Goal: Task Accomplishment & Management: Manage account settings

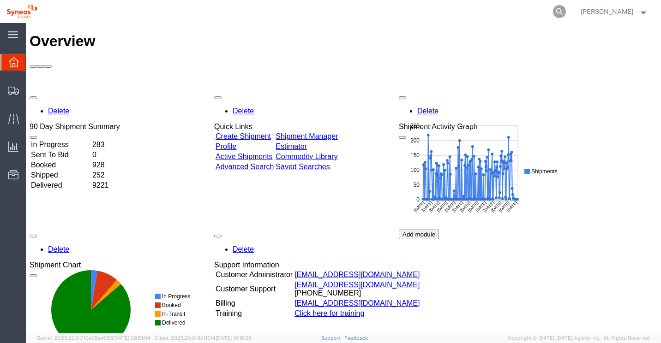
click at [566, 12] on icon at bounding box center [559, 11] width 13 height 13
click at [303, 12] on input "search" at bounding box center [412, 11] width 281 height 22
type input "56864419"
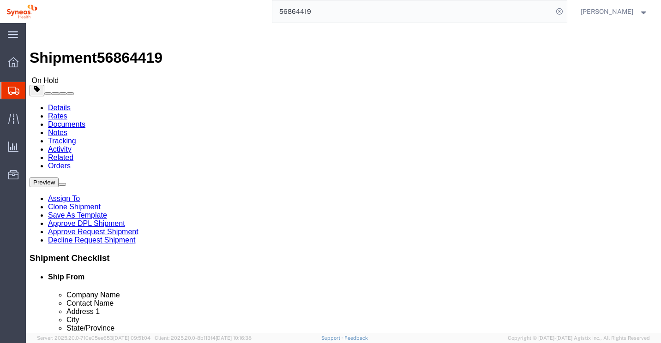
select select "62757"
select select
click link "Notes"
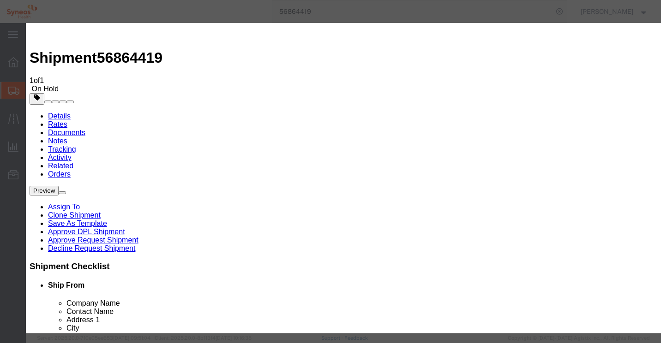
select select "APPROVAL"
select select "PRIVATE_TO_ACCOUNT"
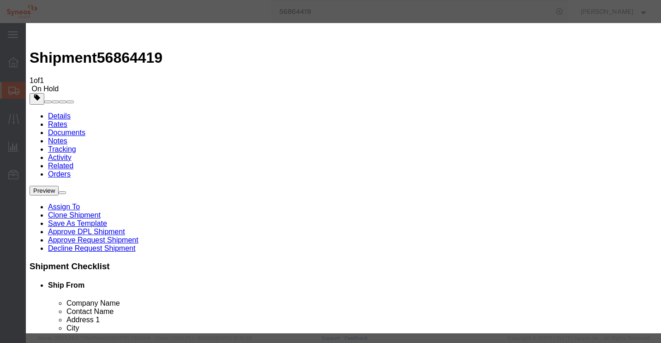
paste textarea "Contact name was determined not to be a match to the DPL list"
type textarea "Contact name was determined not to be a match to the DPL list."
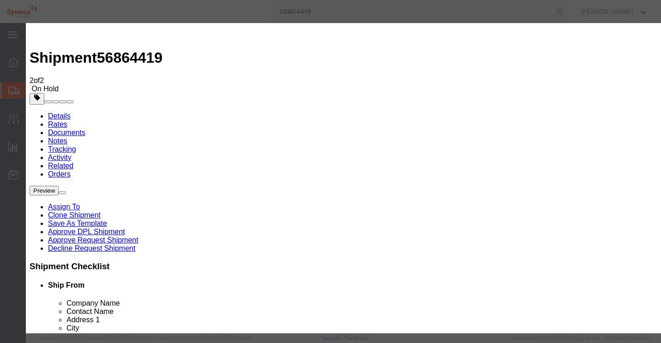
select select "DECLINE_SHIPMENT_NOTES"
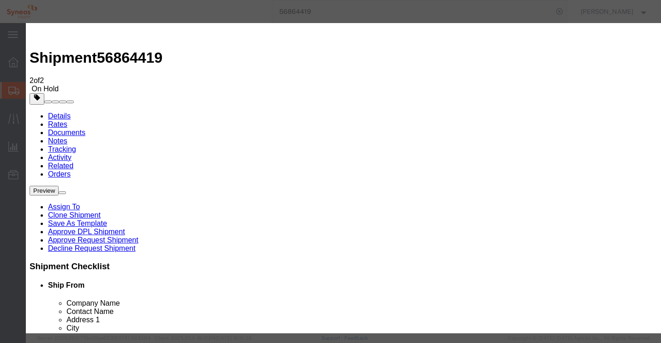
select select "PRIVATE_TO_ACCOUNT"
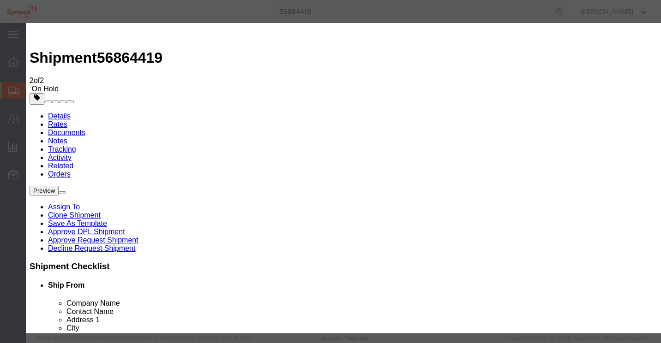
paste textarea "Company name exactly matched the DPL list. Shipment may not proceed"
type textarea "Company name exactly matched the DPL list. Shipment may not proceed"
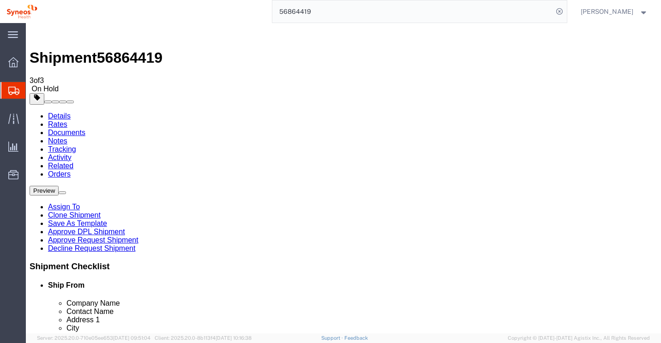
click at [55, 112] on link "Details" at bounding box center [59, 116] width 23 height 8
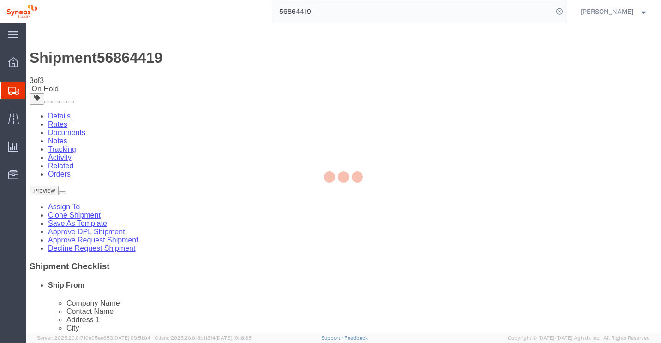
select select "62757"
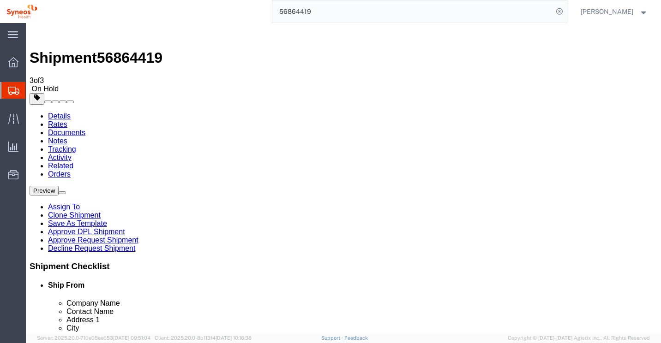
click at [349, 18] on input "56864419" at bounding box center [412, 11] width 281 height 22
type input "5"
type input "56897401"
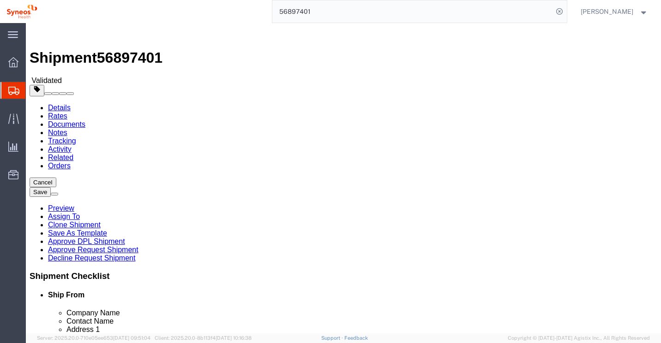
click input "Attachée de Recherche Clinique Unité de Recherche Clinique en Cancérologie Unit…"
click link "Rates"
click at [85, 120] on link "Documents" at bounding box center [66, 124] width 37 height 8
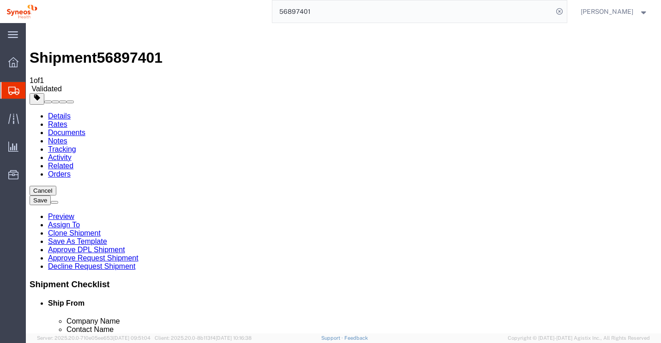
click at [72, 154] on link "Activity" at bounding box center [60, 158] width 24 height 8
click at [73, 162] on link "Related" at bounding box center [60, 166] width 25 height 8
click at [67, 137] on link "Notes" at bounding box center [57, 141] width 19 height 8
click at [52, 112] on link "Details" at bounding box center [59, 116] width 23 height 8
click icon
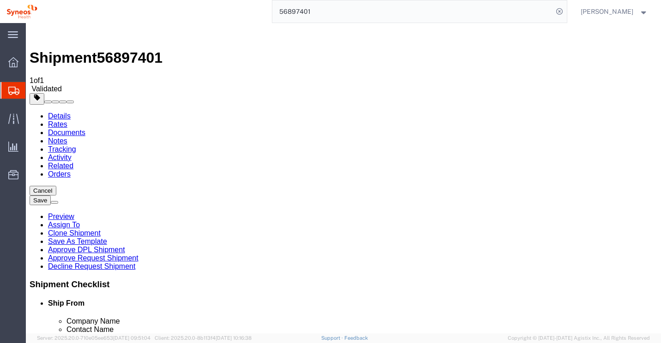
click icon
drag, startPoint x: 313, startPoint y: 174, endPoint x: 458, endPoint y: 169, distance: 145.0
click form "Shipment 56897401 1 of 1 Validated Details Rates Documents Notes Tracking Activ…"
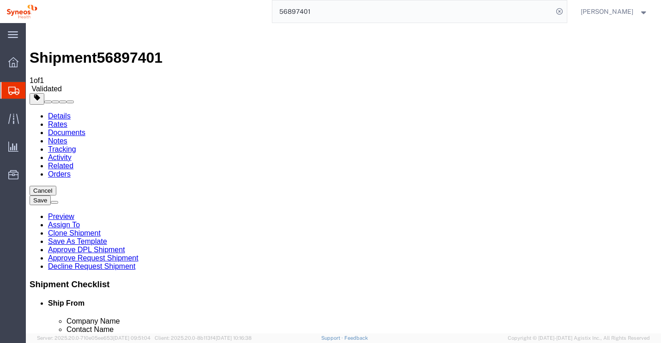
click at [627, 11] on span "[PERSON_NAME]" at bounding box center [607, 11] width 53 height 10
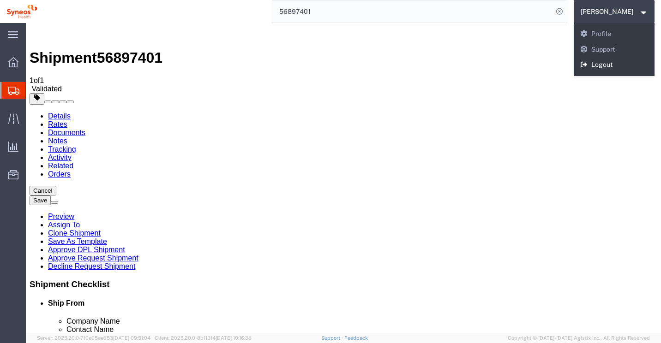
click at [625, 65] on link "Logout" at bounding box center [614, 65] width 81 height 16
